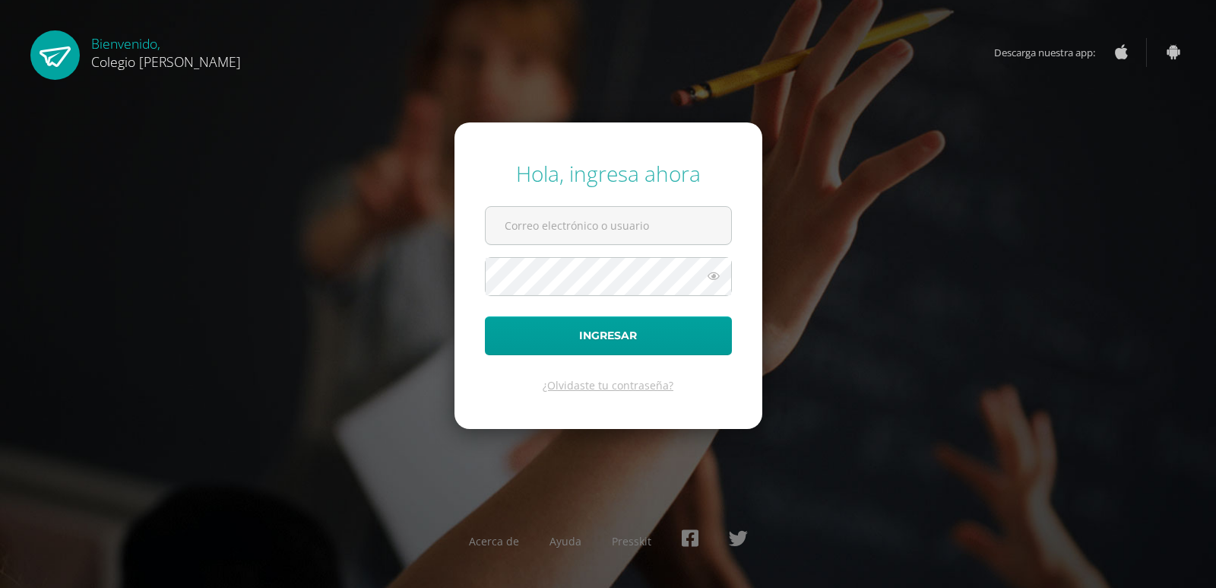
type input "COS00910@osoriosandoval.edu.gt"
drag, startPoint x: 0, startPoint y: 0, endPoint x: 973, endPoint y: 125, distance: 981.1
click at [973, 125] on div "Hola, ingresa ahora COS00910@osoriosandoval.edu.gt Ingresar ¿Olvidaste tu contr…" at bounding box center [608, 294] width 1229 height 588
drag, startPoint x: 973, startPoint y: 125, endPoint x: 0, endPoint y: 547, distance: 1061.0
click at [0, 547] on div "Acerca de Ayuda Presskit" at bounding box center [608, 544] width 1216 height 56
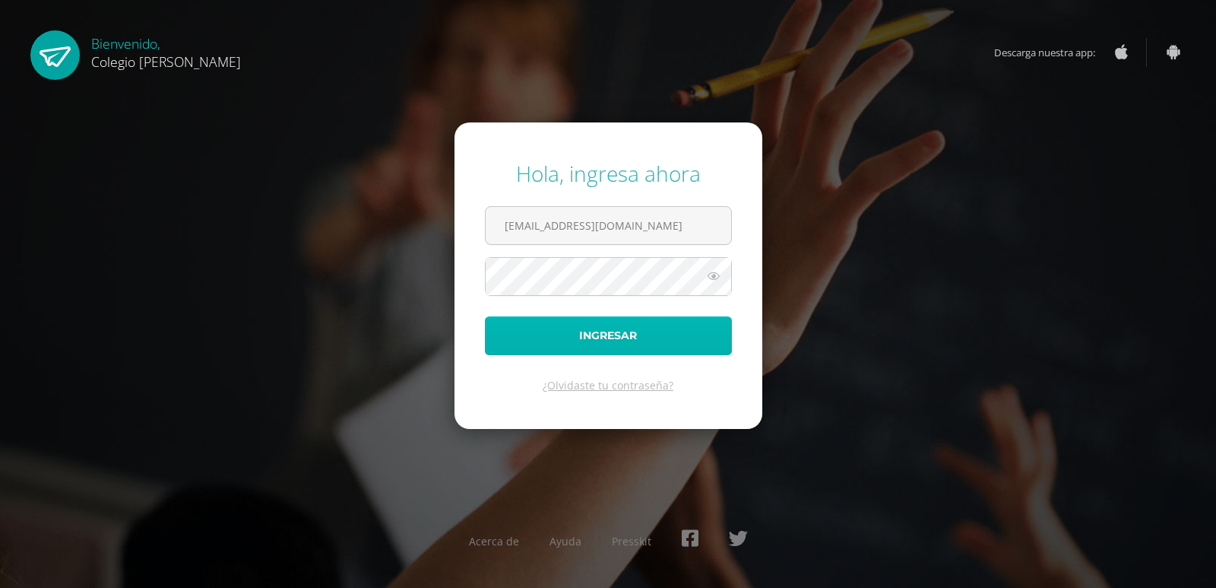
drag, startPoint x: 661, startPoint y: 341, endPoint x: 659, endPoint y: 350, distance: 9.4
click at [661, 345] on button "Ingresar" at bounding box center [608, 335] width 247 height 39
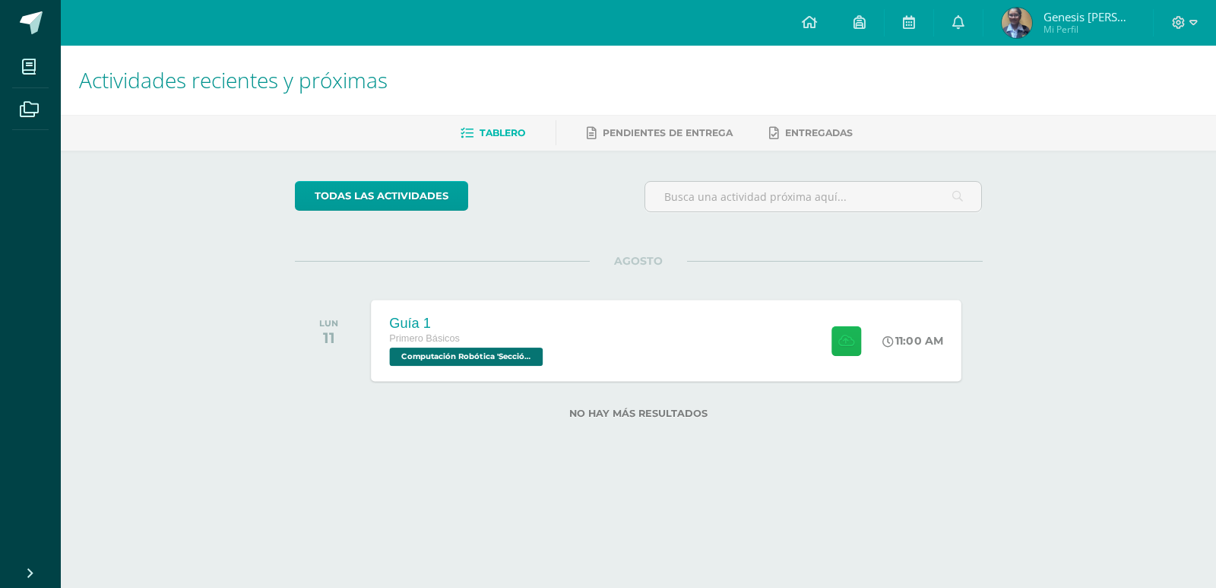
click at [836, 333] on button at bounding box center [847, 340] width 30 height 30
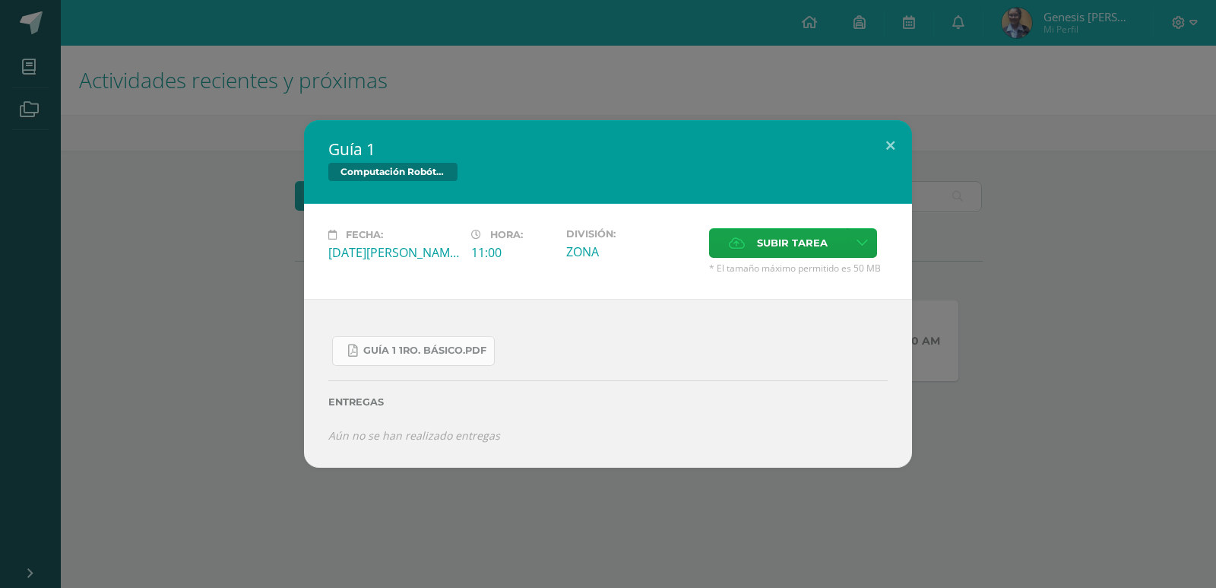
click at [392, 344] on link "Guía 1 1ro. Básico.pdf" at bounding box center [413, 351] width 163 height 30
